Goal: Task Accomplishment & Management: Manage account settings

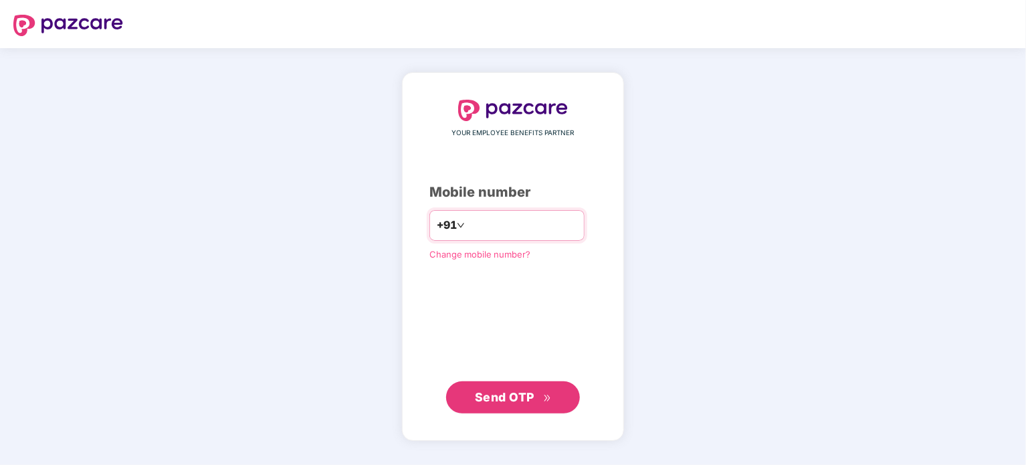
type input "*"
type input "**********"
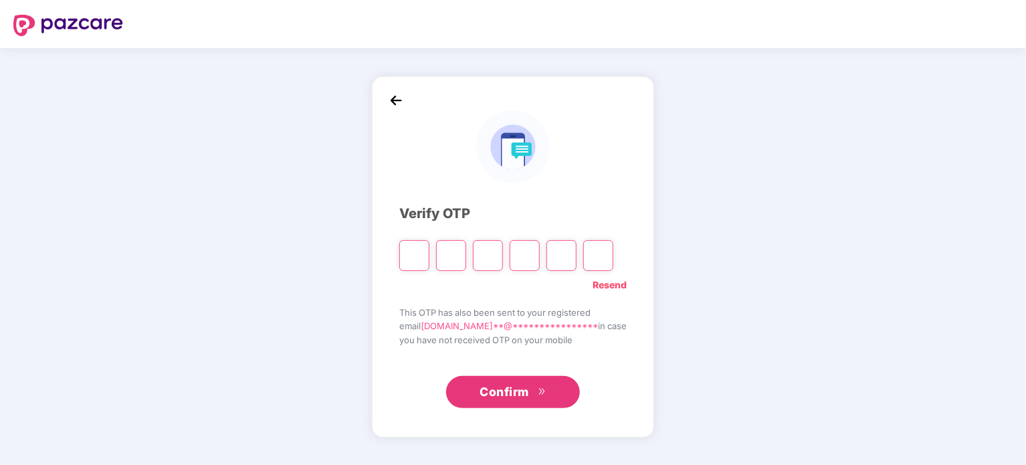
type input "*"
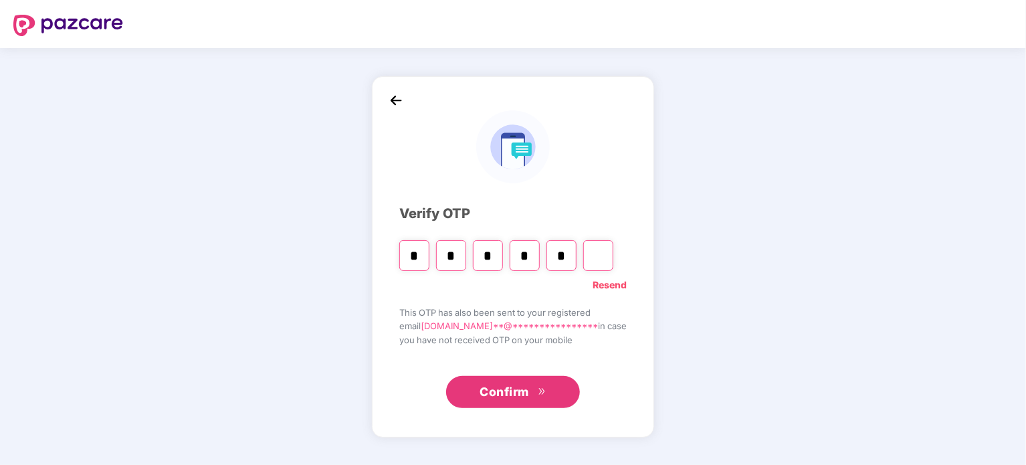
type input "*"
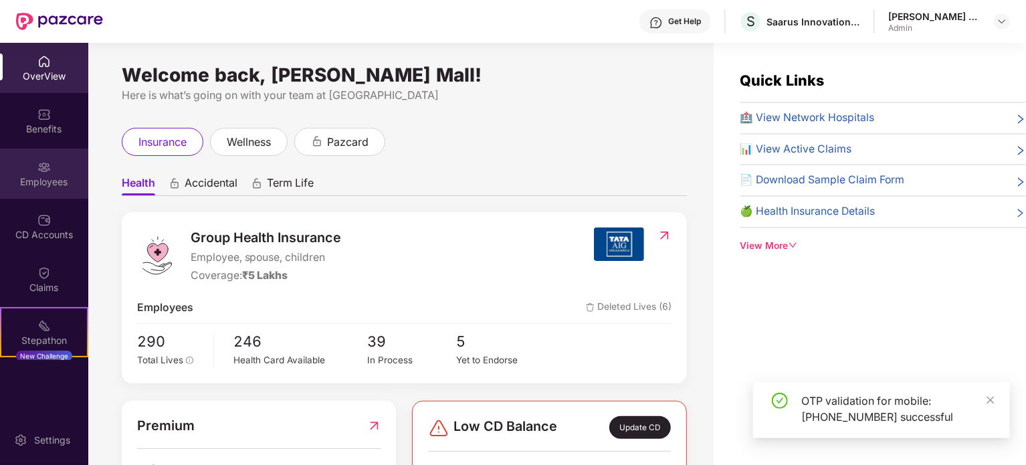
click at [41, 180] on div "Employees" at bounding box center [44, 181] width 88 height 13
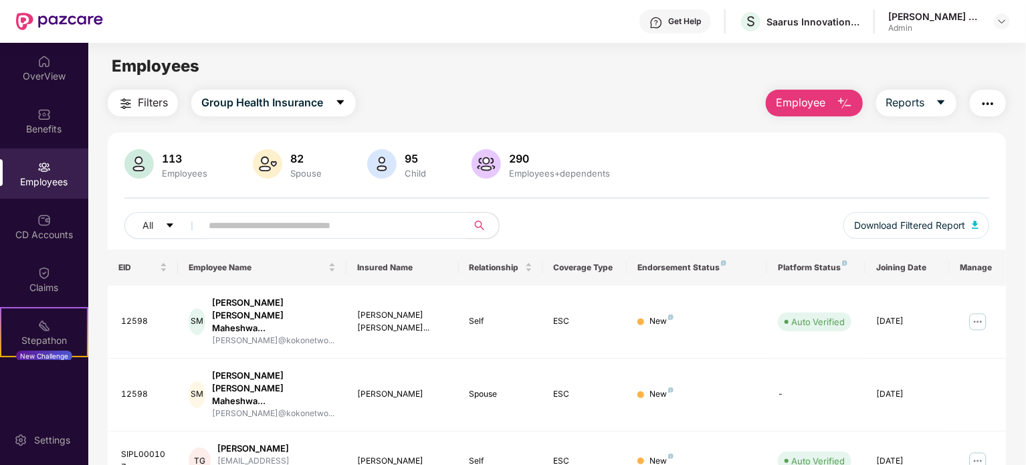
click at [248, 221] on input "text" at bounding box center [329, 225] width 240 height 20
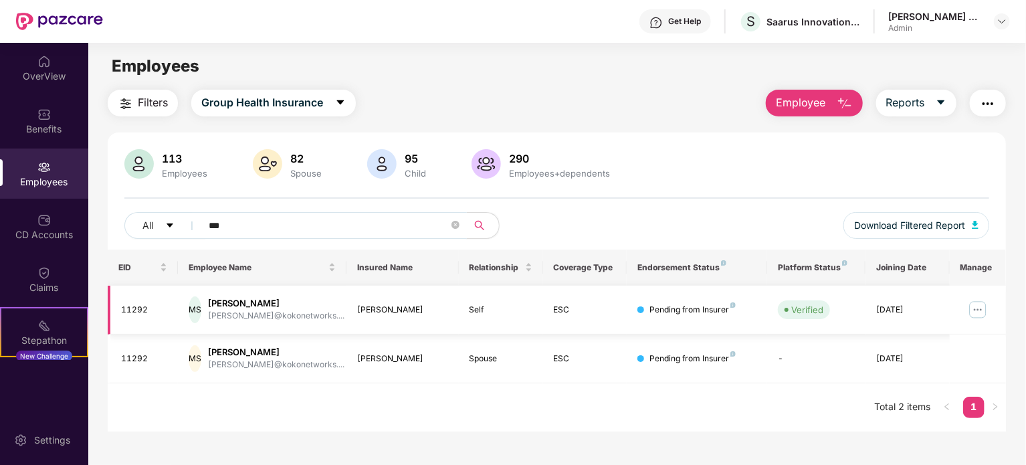
type input "***"
click at [976, 307] on img at bounding box center [977, 309] width 21 height 21
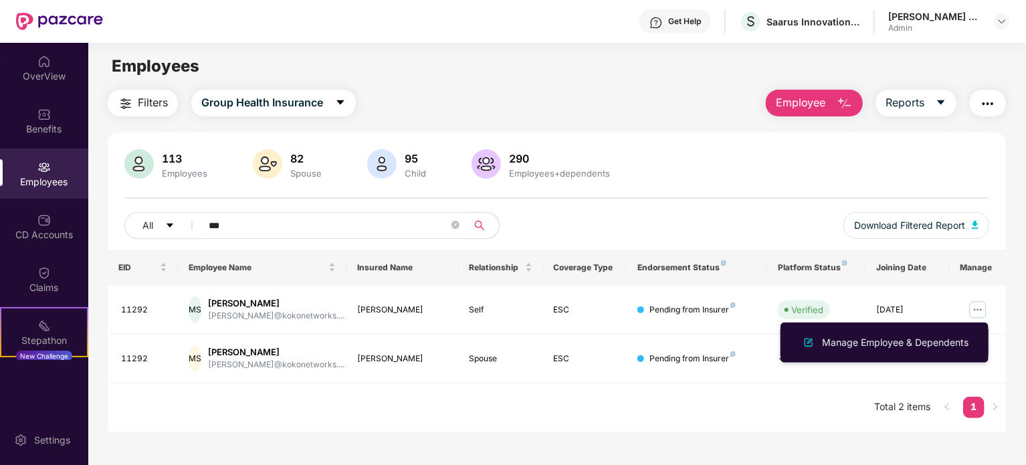
click at [900, 336] on div "Manage Employee & Dependents" at bounding box center [895, 342] width 152 height 15
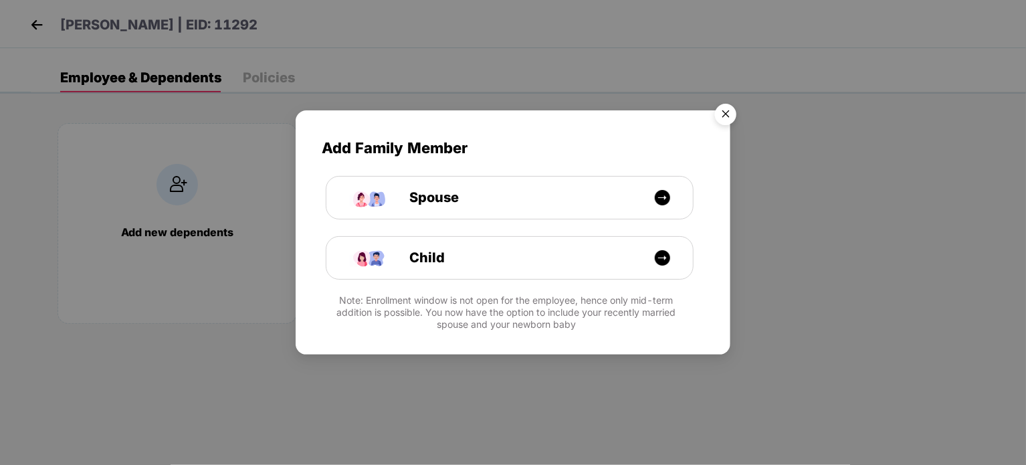
click at [729, 112] on img "Close" at bounding box center [725, 116] width 37 height 37
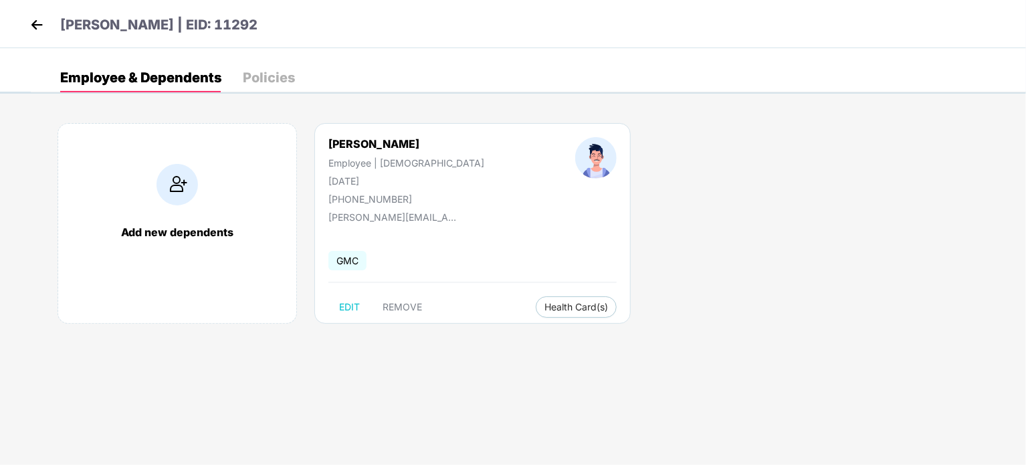
click at [32, 27] on img at bounding box center [37, 25] width 20 height 20
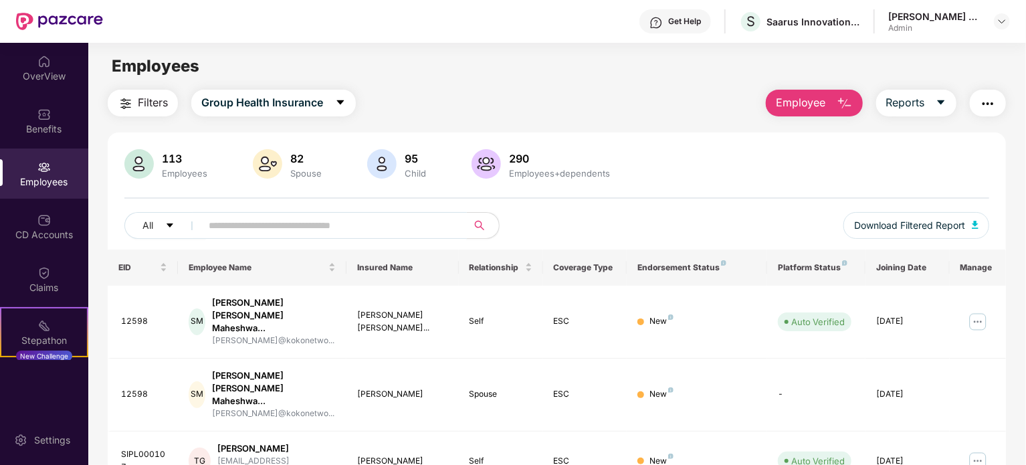
click at [270, 223] on input "text" at bounding box center [329, 225] width 240 height 20
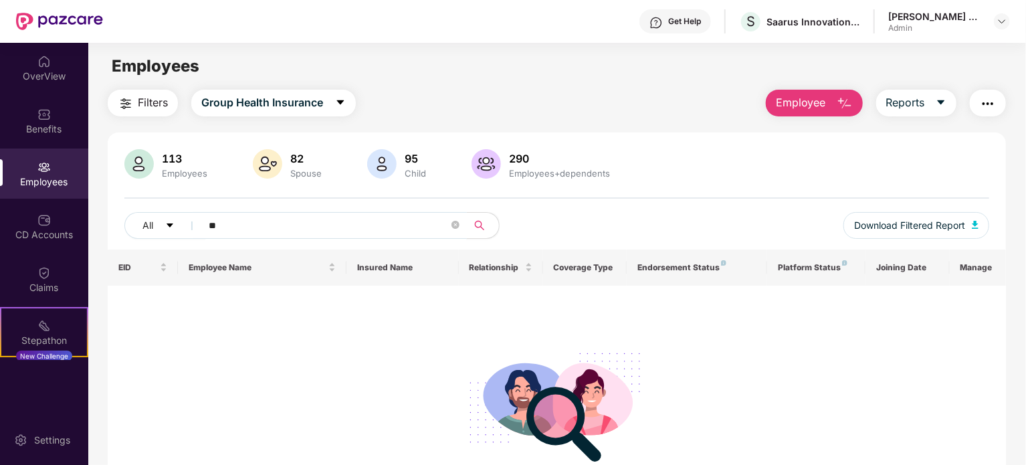
click at [37, 171] on img at bounding box center [43, 167] width 13 height 13
click at [237, 219] on input "**" at bounding box center [329, 225] width 240 height 20
type input "*"
type input "**"
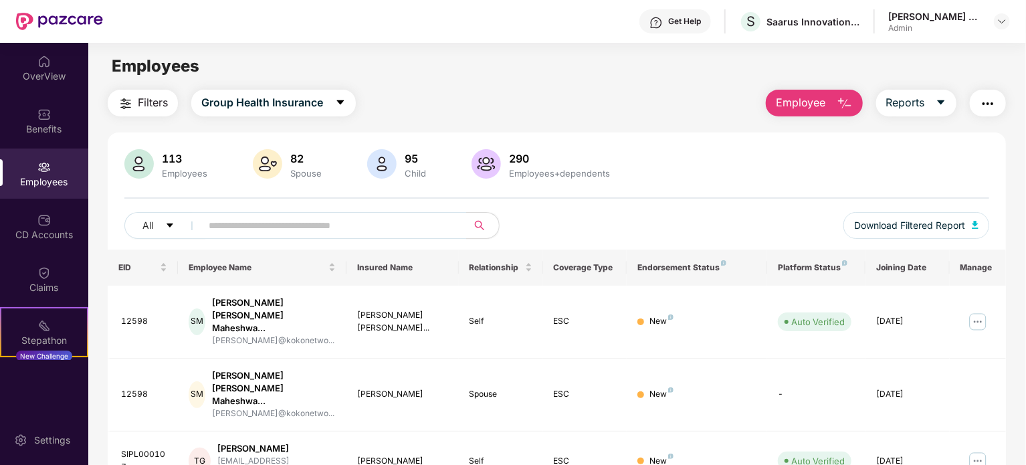
click at [43, 170] on img at bounding box center [43, 167] width 13 height 13
click at [305, 232] on input "text" at bounding box center [329, 225] width 240 height 20
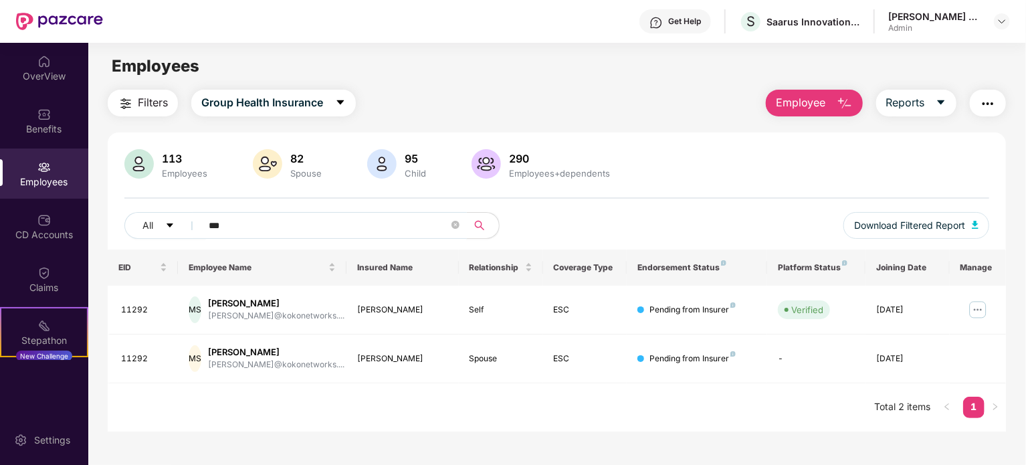
type input "***"
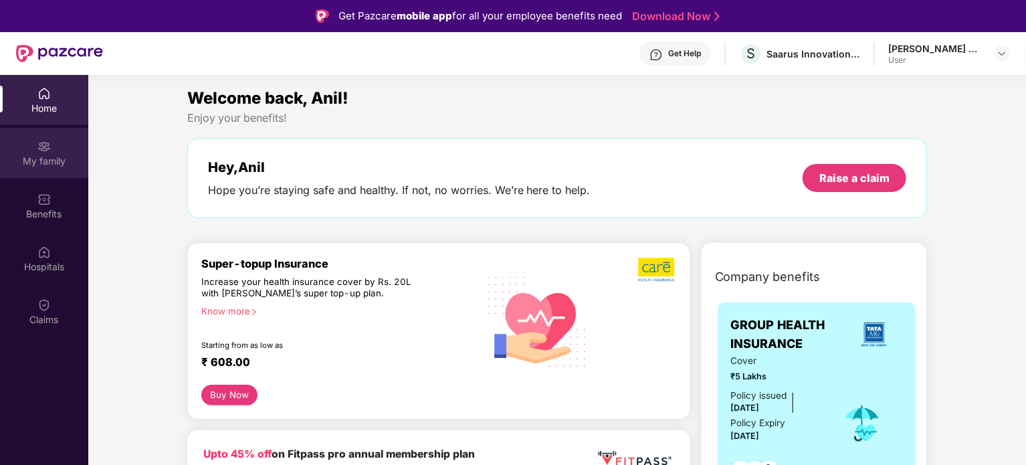
click at [58, 159] on div "My family" at bounding box center [44, 160] width 88 height 13
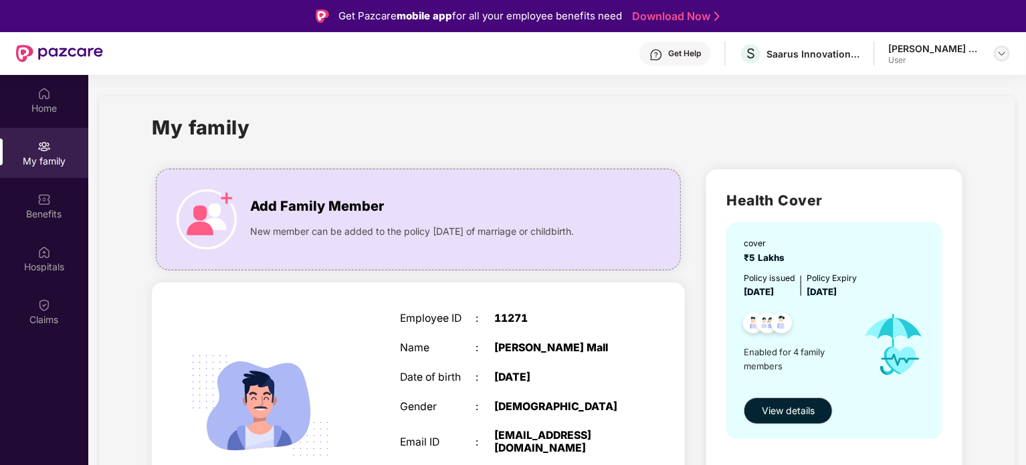
click at [1002, 50] on img at bounding box center [1002, 53] width 11 height 11
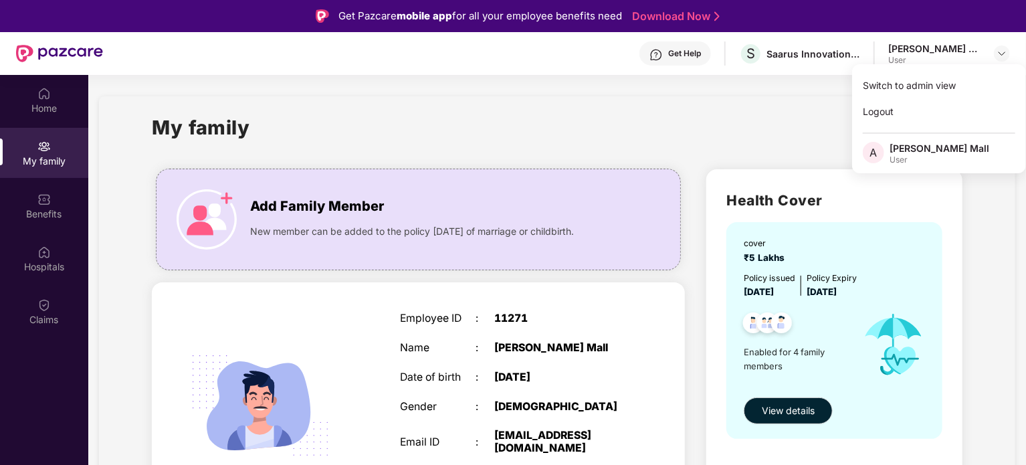
click at [915, 143] on div "[PERSON_NAME] Mall" at bounding box center [940, 148] width 100 height 13
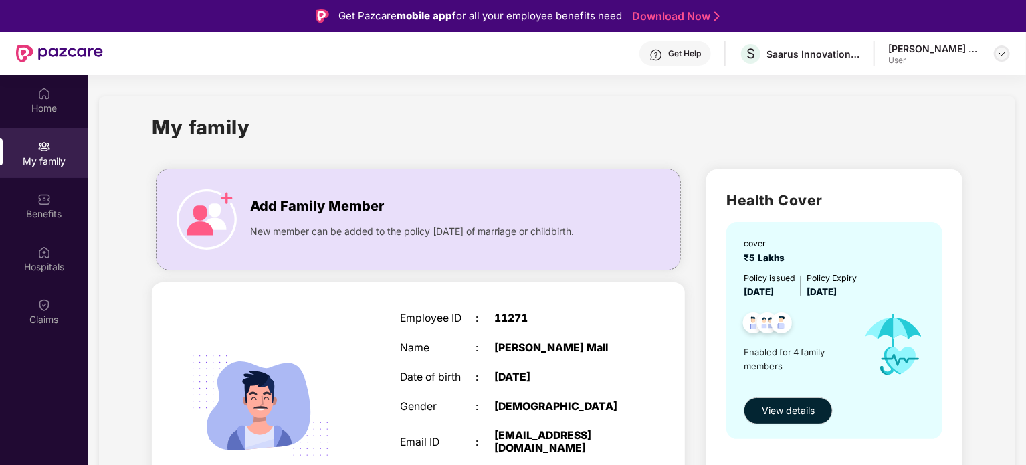
click at [1003, 53] on img at bounding box center [1002, 53] width 11 height 11
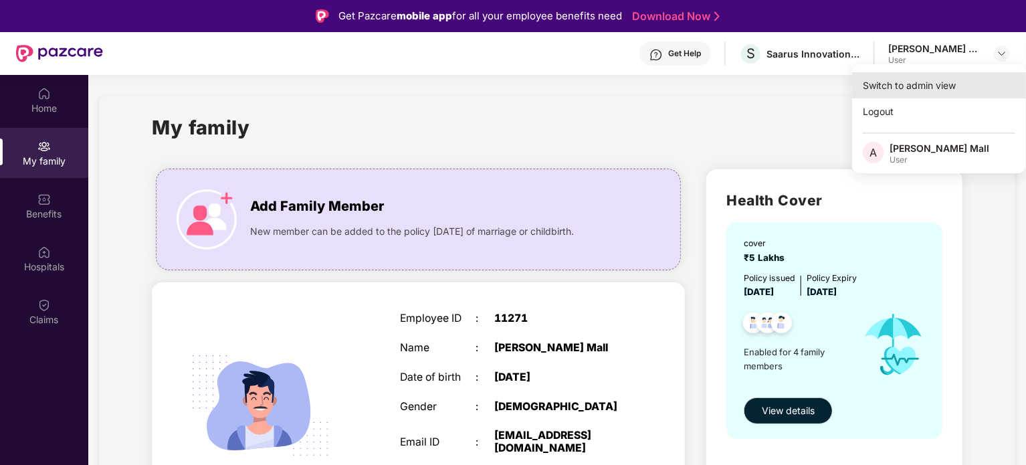
click at [892, 88] on div "Switch to admin view" at bounding box center [939, 85] width 174 height 26
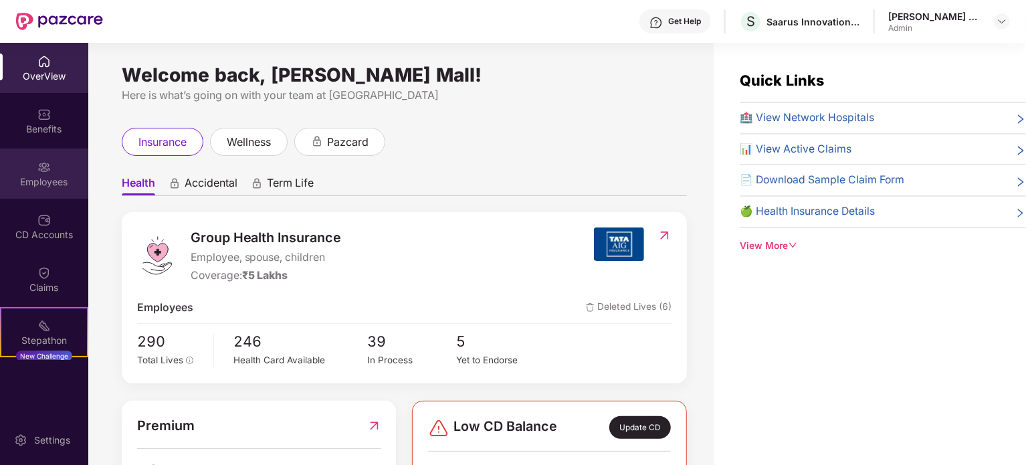
click at [43, 175] on div "Employees" at bounding box center [44, 181] width 88 height 13
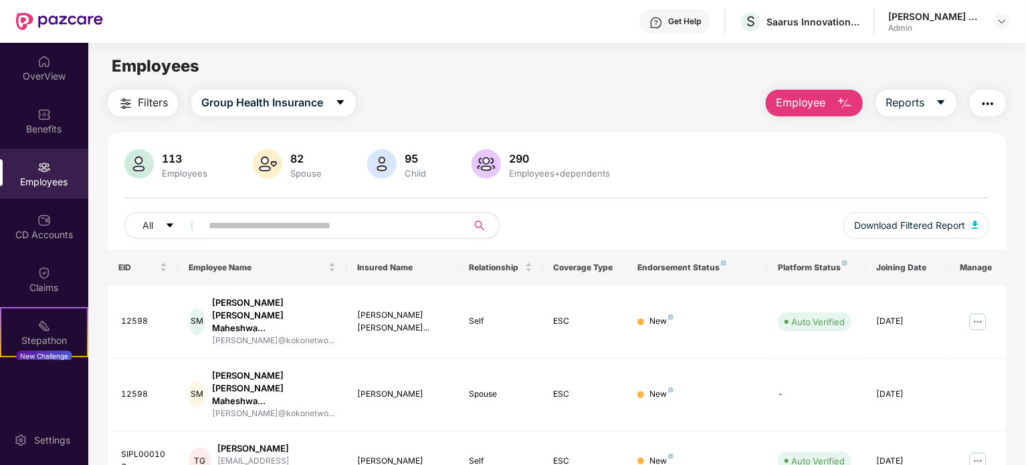
click at [392, 224] on input "text" at bounding box center [329, 225] width 240 height 20
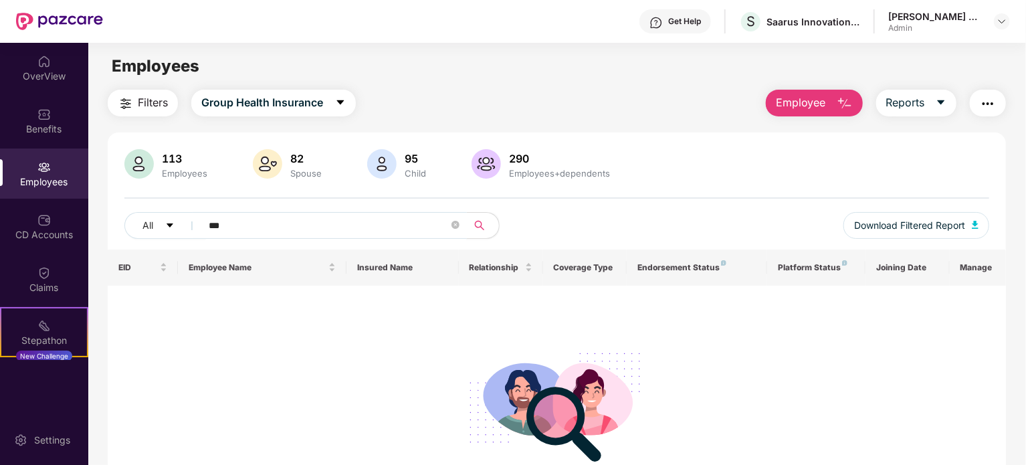
type input "***"
click at [54, 170] on div "Employees" at bounding box center [44, 173] width 88 height 50
click at [40, 74] on div "OverView" at bounding box center [44, 76] width 88 height 13
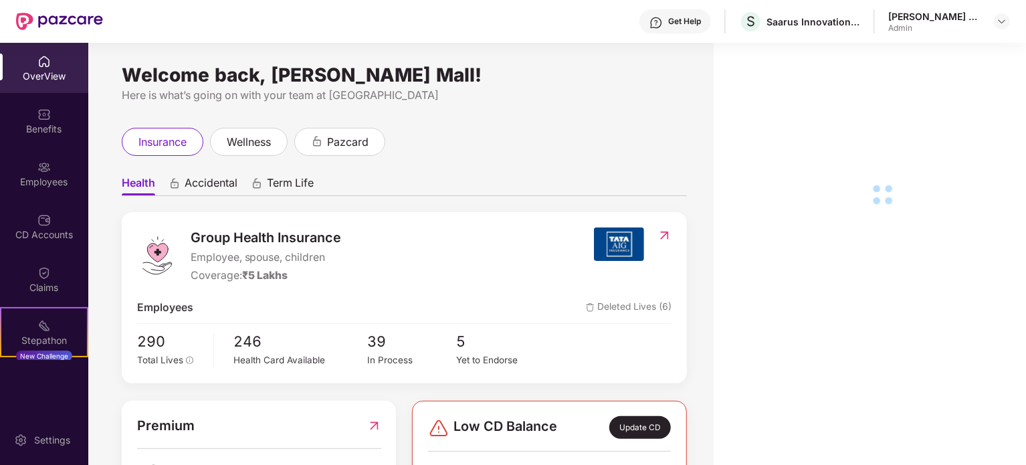
click at [27, 171] on div "Employees" at bounding box center [44, 173] width 88 height 50
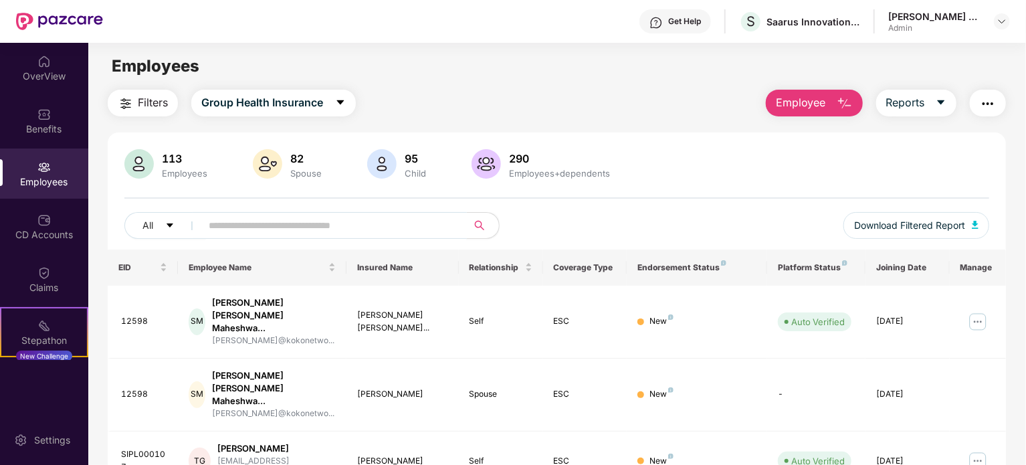
click at [229, 228] on input "text" at bounding box center [329, 225] width 240 height 20
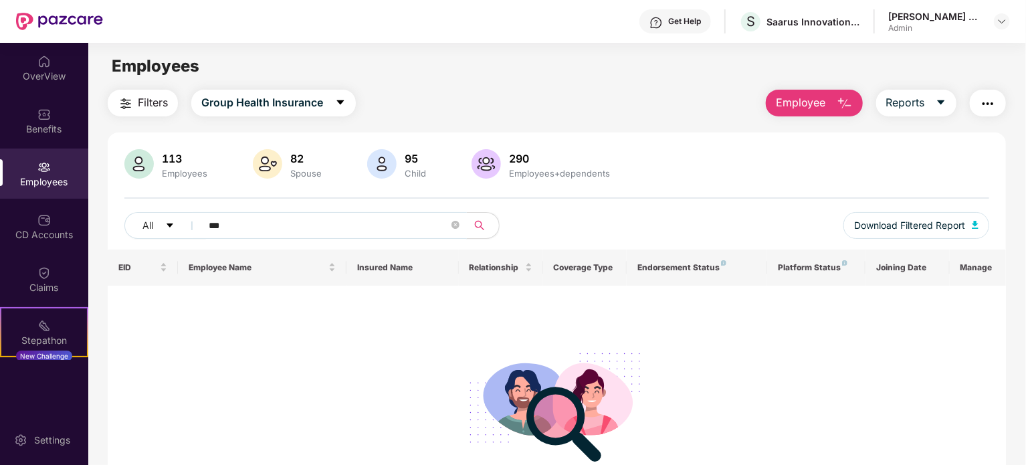
type input "***"
click at [174, 163] on div "113" at bounding box center [184, 158] width 51 height 13
click at [40, 169] on img at bounding box center [43, 167] width 13 height 13
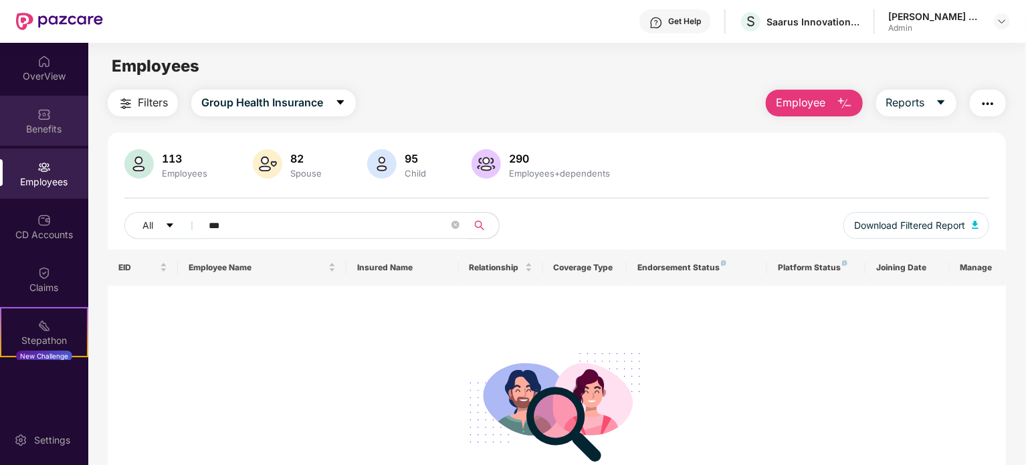
click at [45, 122] on div "Benefits" at bounding box center [44, 128] width 88 height 13
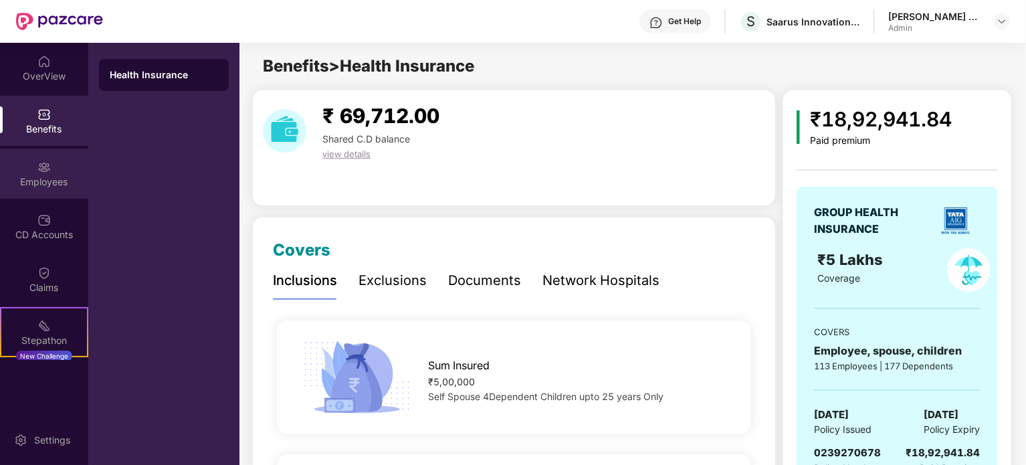
click at [42, 177] on div "Employees" at bounding box center [44, 181] width 88 height 13
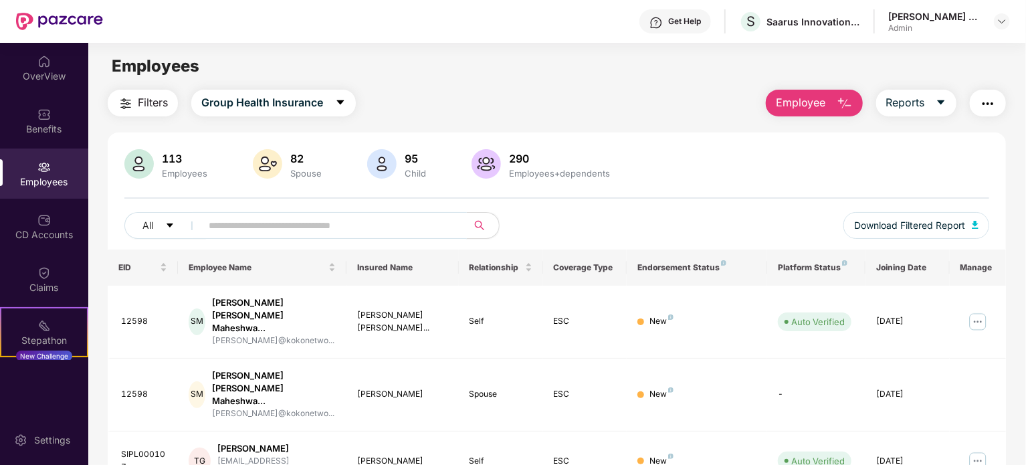
click at [265, 225] on input "text" at bounding box center [329, 225] width 240 height 20
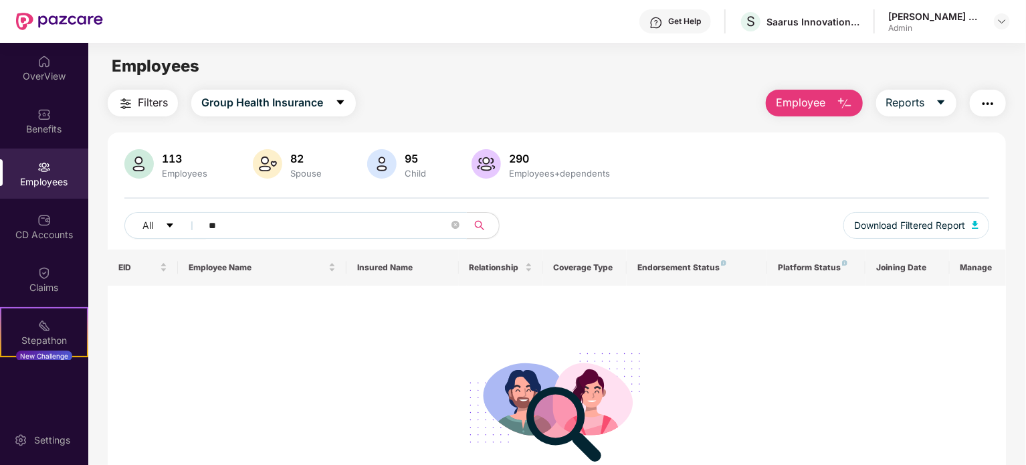
type input "*"
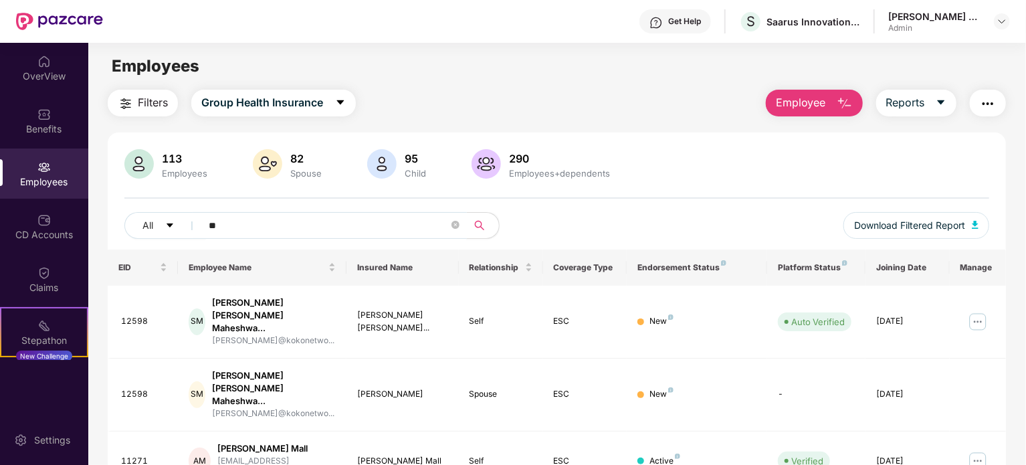
type input "*"
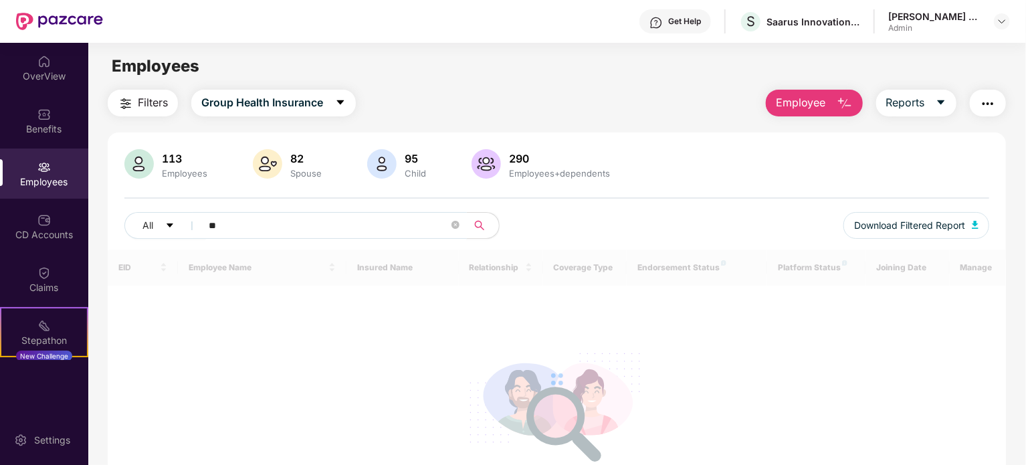
type input "*"
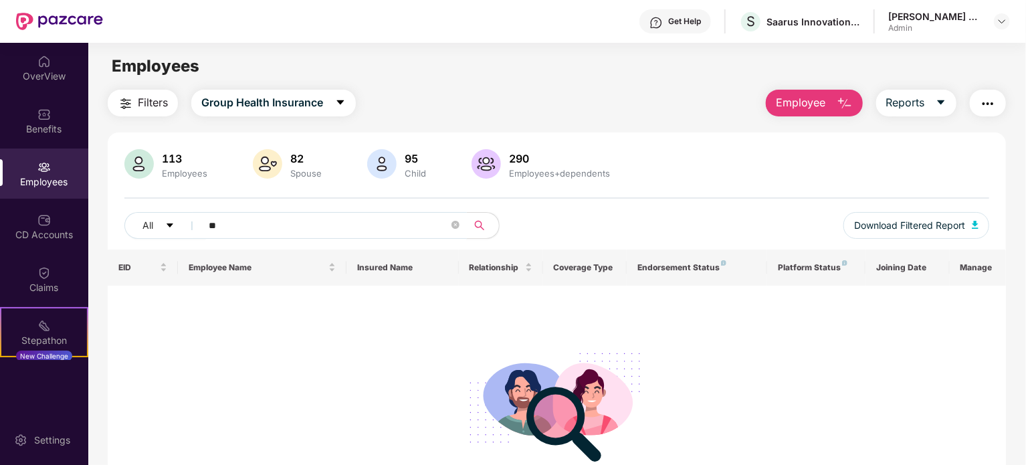
type input "*"
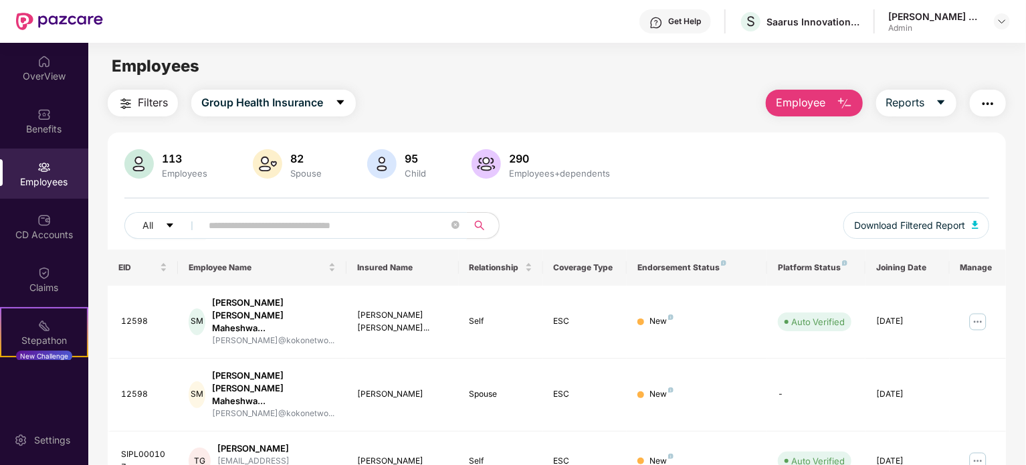
type input "*"
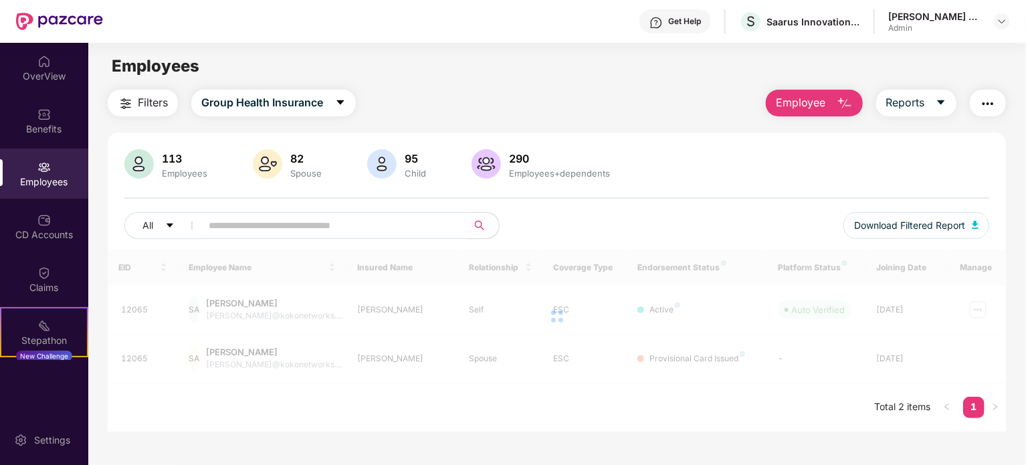
type input "*"
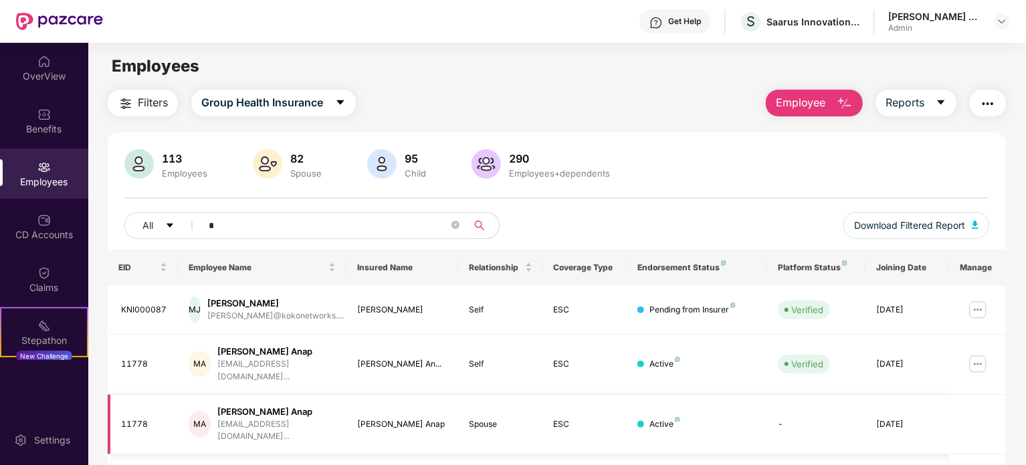
scroll to position [67, 0]
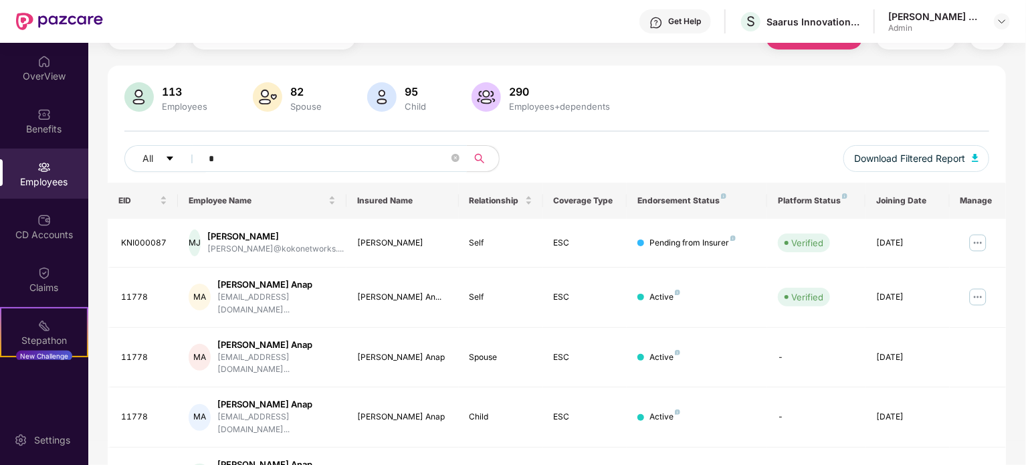
drag, startPoint x: 229, startPoint y: 157, endPoint x: 205, endPoint y: 155, distance: 24.2
click at [205, 155] on span "*" at bounding box center [330, 158] width 274 height 27
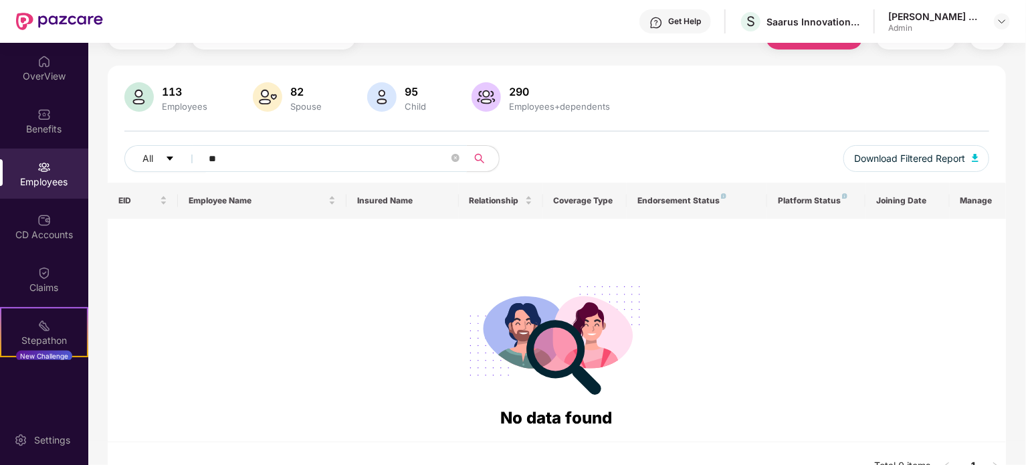
type input "*"
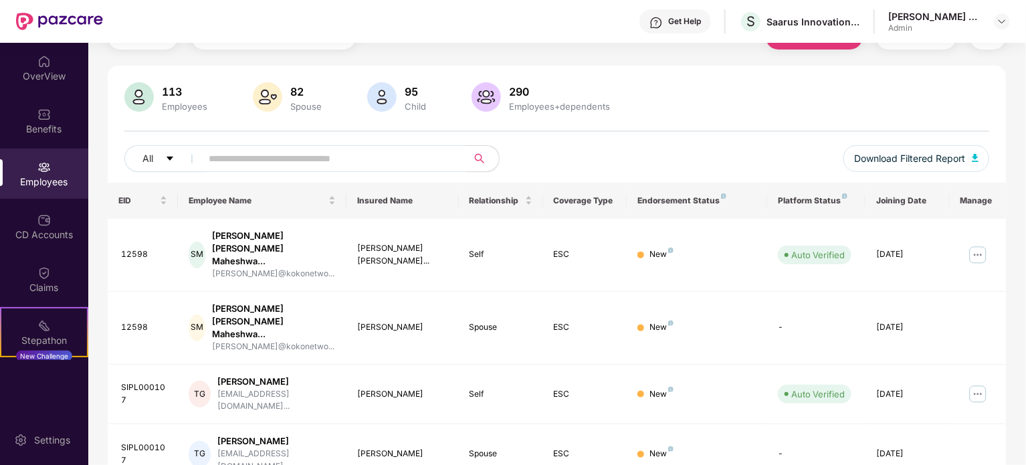
click at [266, 162] on input "text" at bounding box center [329, 158] width 240 height 20
paste input "*****"
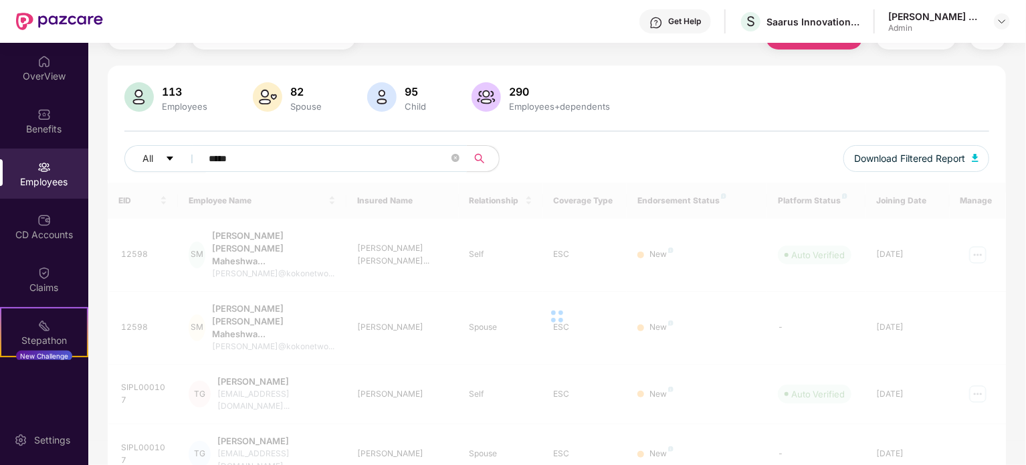
scroll to position [43, 0]
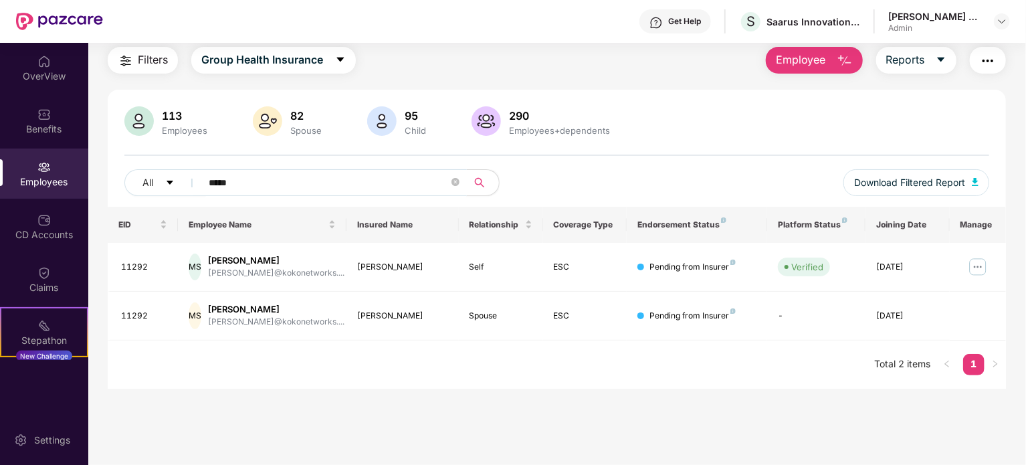
type input "*****"
